Goal: Information Seeking & Learning: Learn about a topic

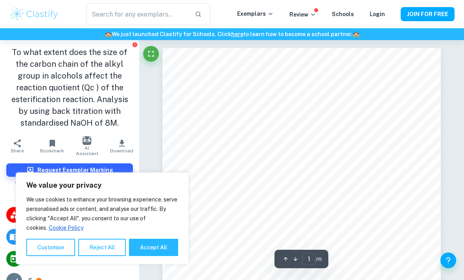
click at [177, 22] on input "text" at bounding box center [137, 14] width 102 height 22
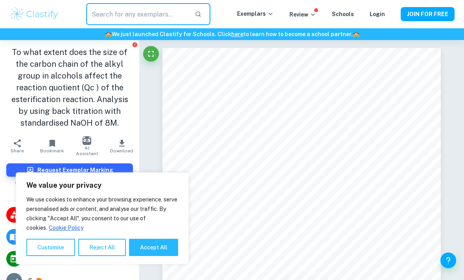
type input "w"
type input "r"
type input "esterfkcation"
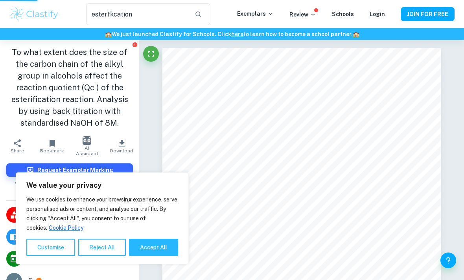
click at [443, 267] on button "Help and Feedback" at bounding box center [448, 261] width 16 height 16
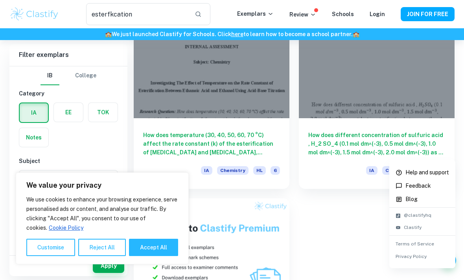
scroll to position [488, 0]
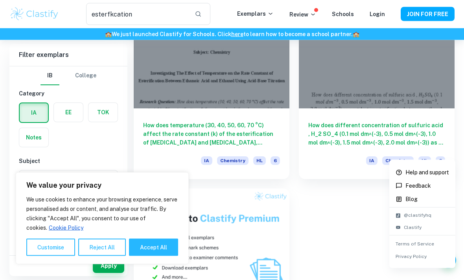
click at [211, 143] on div at bounding box center [232, 140] width 464 height 280
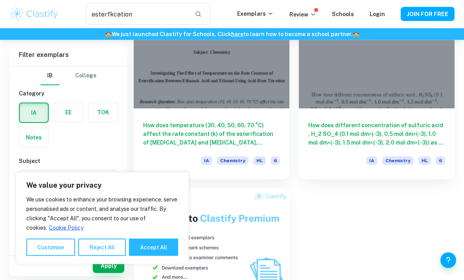
scroll to position [488, 0]
click at [232, 146] on div "How does temperature (30, 40, 50, 60, 70 °C) affect the rate constant (k) of th…" at bounding box center [212, 144] width 156 height 71
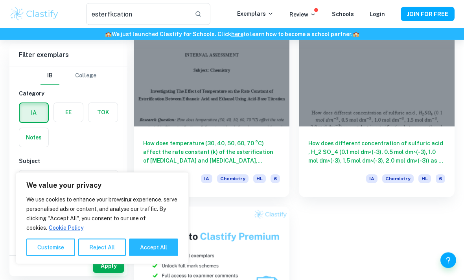
scroll to position [470, 0]
click at [352, 162] on h6 "How does different concentration of sulfuric acid , H_2 SO_4 (0.1 mol dm^(-3), …" at bounding box center [376, 152] width 137 height 26
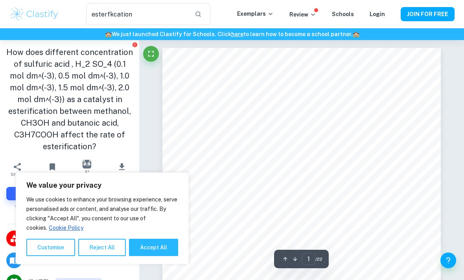
scroll to position [25, 0]
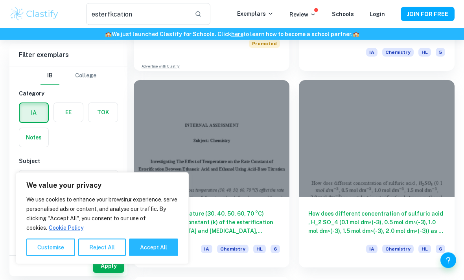
scroll to position [403, 0]
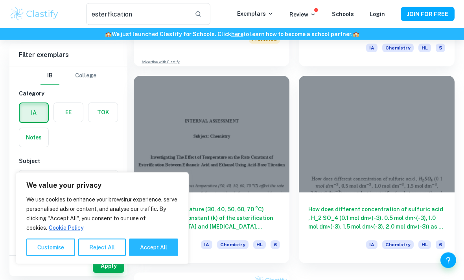
click at [228, 217] on h6 "How does temperature (30, 40, 50, 60, 70 °C) affect the rate constant (k) of th…" at bounding box center [211, 219] width 137 height 26
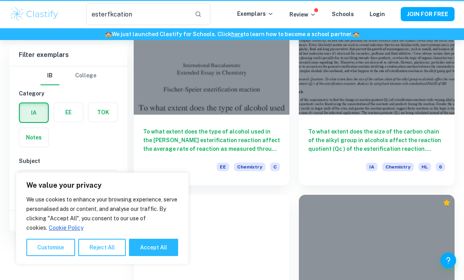
type input "esterfkcation"
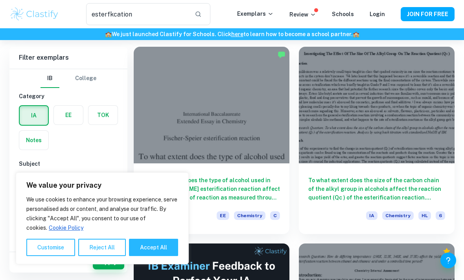
scroll to position [39, 0]
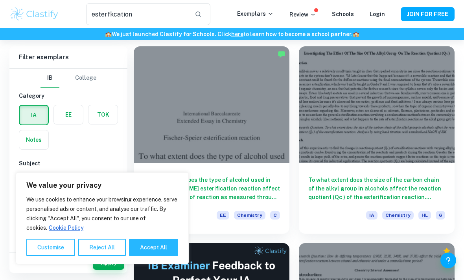
click at [350, 190] on h6 "To what extent does the size of the carbon chain of the alkyl group in alcohols…" at bounding box center [376, 189] width 137 height 26
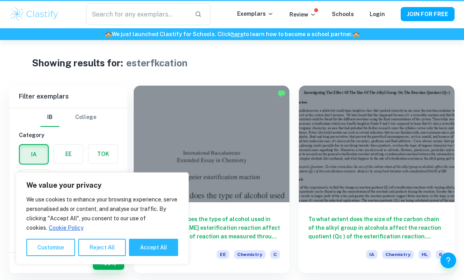
type input "esterfkcation"
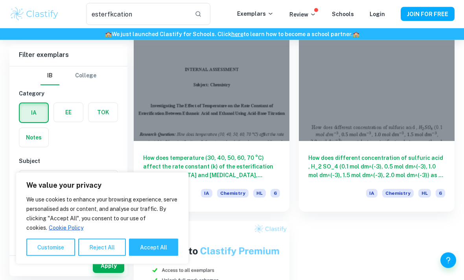
scroll to position [456, 0]
click at [254, 170] on h6 "How does temperature (30, 40, 50, 60, 70 °C) affect the rate constant (k) of th…" at bounding box center [211, 166] width 137 height 26
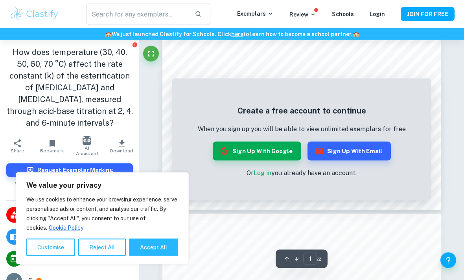
scroll to position [224, 0]
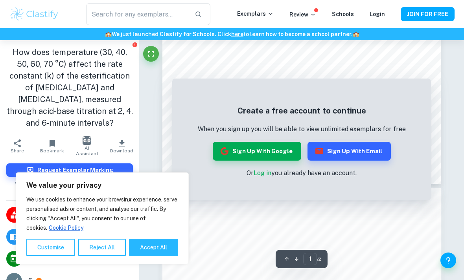
click at [285, 150] on button "Sign up with Google" at bounding box center [257, 151] width 88 height 19
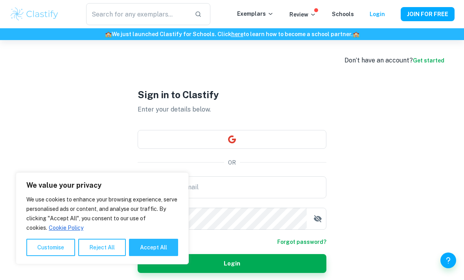
scroll to position [4, 0]
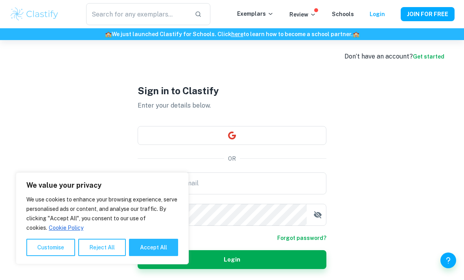
click at [159, 24] on input "text" at bounding box center [137, 14] width 102 height 22
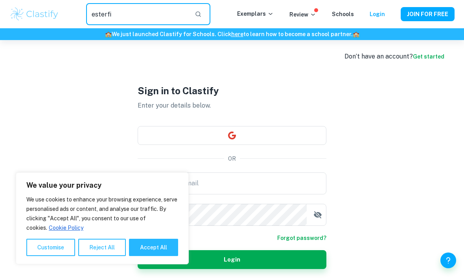
type input "esterfi"
click at [387, 9] on div "Exemplars Review Schools Login" at bounding box center [319, 13] width 164 height 9
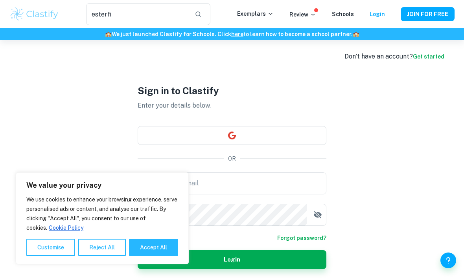
click at [379, 15] on link "Login" at bounding box center [377, 14] width 15 height 6
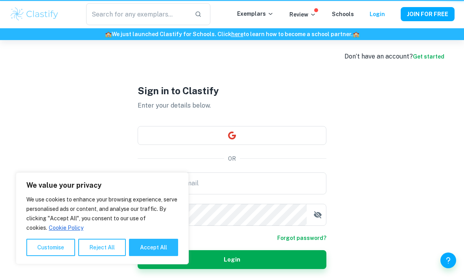
scroll to position [0, 0]
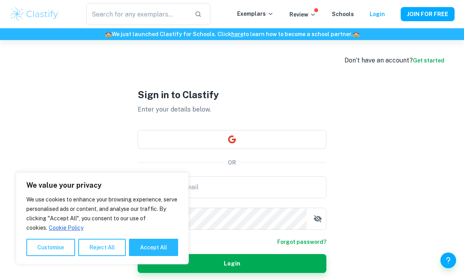
click at [257, 149] on button "button" at bounding box center [232, 139] width 189 height 19
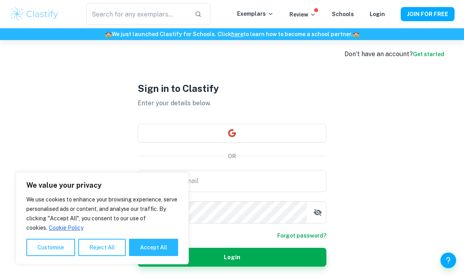
scroll to position [6, 0]
click at [158, 253] on button "Accept All" at bounding box center [153, 247] width 49 height 17
checkbox input "true"
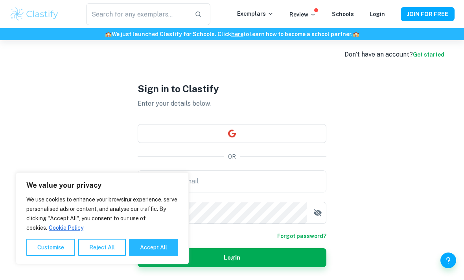
checkbox input "true"
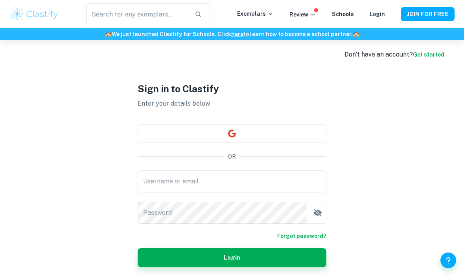
click at [180, 11] on input "text" at bounding box center [137, 14] width 102 height 22
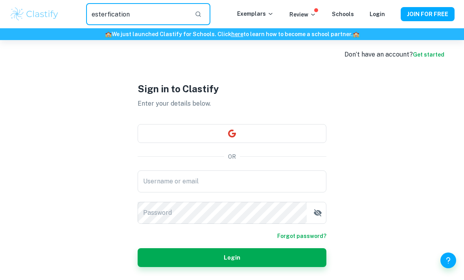
type input "esterfication"
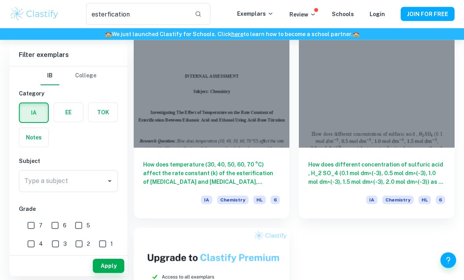
scroll to position [449, 0]
click at [250, 169] on h6 "How does temperature (30, 40, 50, 60, 70 °C) affect the rate constant (k) of th…" at bounding box center [211, 173] width 137 height 26
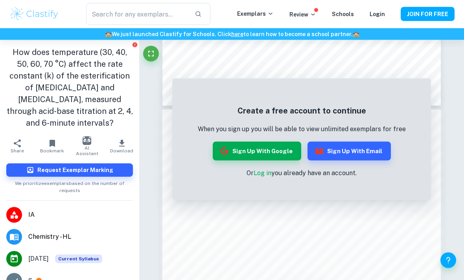
scroll to position [302, 0]
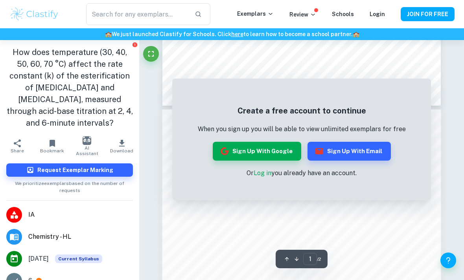
click at [267, 167] on div "Create a free account to continue When you sign up you will be able to view unl…" at bounding box center [302, 141] width 208 height 73
click at [276, 151] on button "Sign up with Google" at bounding box center [257, 151] width 88 height 19
click at [277, 131] on p "When you sign up you will be able to view unlimited exemplars for free" at bounding box center [302, 129] width 208 height 9
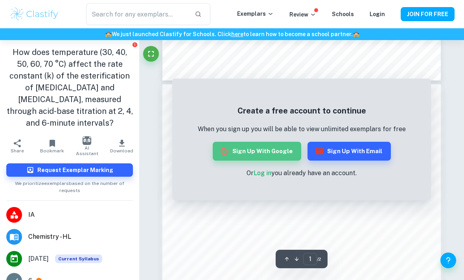
click at [268, 151] on button "Sign up with Google" at bounding box center [257, 151] width 88 height 19
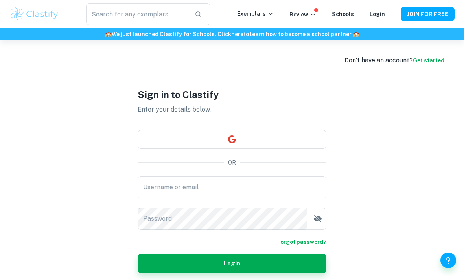
click at [372, 17] on link "Login" at bounding box center [377, 14] width 15 height 6
click at [375, 23] on div "​ Exemplars Review Schools Login JOIN FOR FREE" at bounding box center [232, 14] width 464 height 22
click at [424, 20] on button "JOIN FOR FREE" at bounding box center [428, 14] width 54 height 14
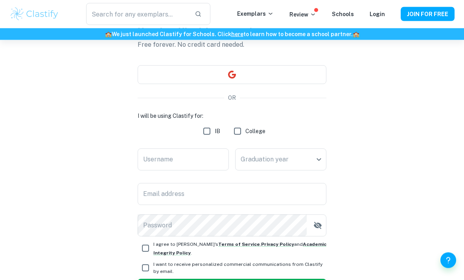
click at [209, 128] on input "IB" at bounding box center [207, 132] width 16 height 16
checkbox input "true"
click at [213, 156] on input "Username" at bounding box center [183, 160] width 91 height 22
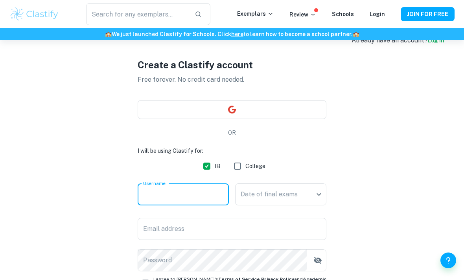
scroll to position [17, 0]
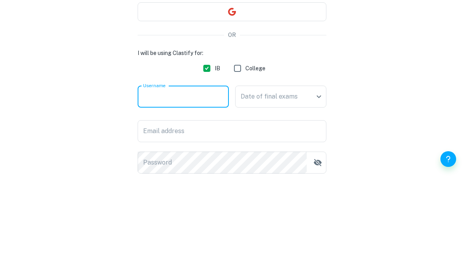
click at [304, 104] on button "button" at bounding box center [232, 113] width 189 height 19
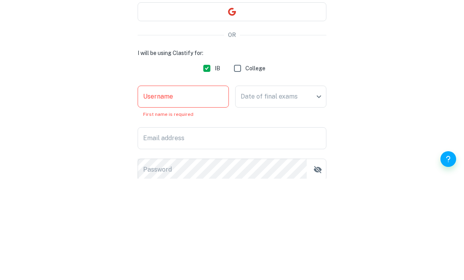
scroll to position [111, 0]
